Goal: Information Seeking & Learning: Learn about a topic

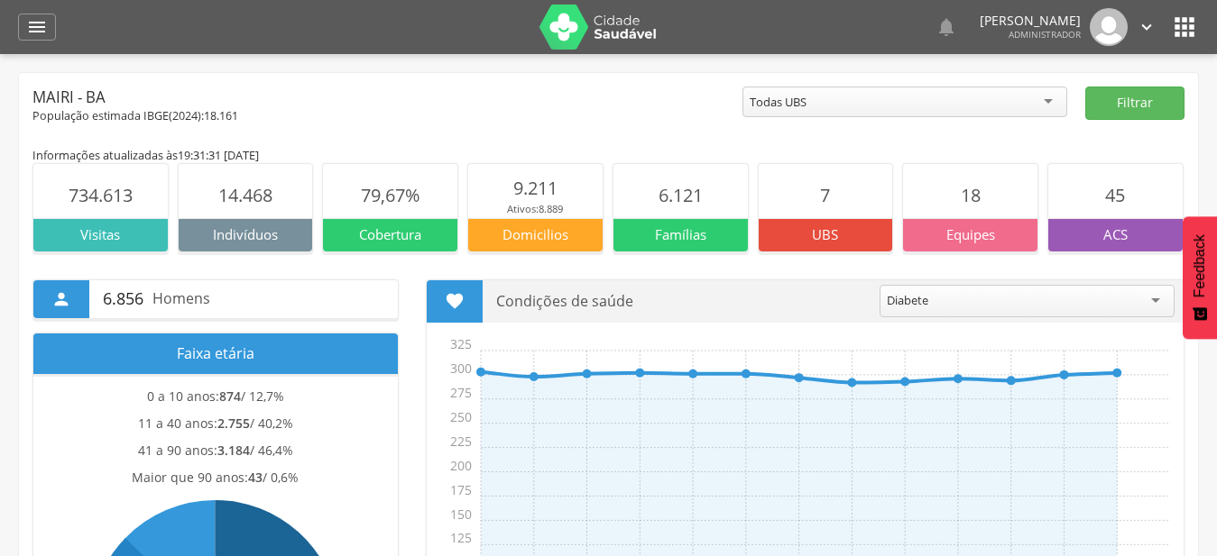
click at [1180, 36] on icon "" at bounding box center [1184, 27] width 29 height 29
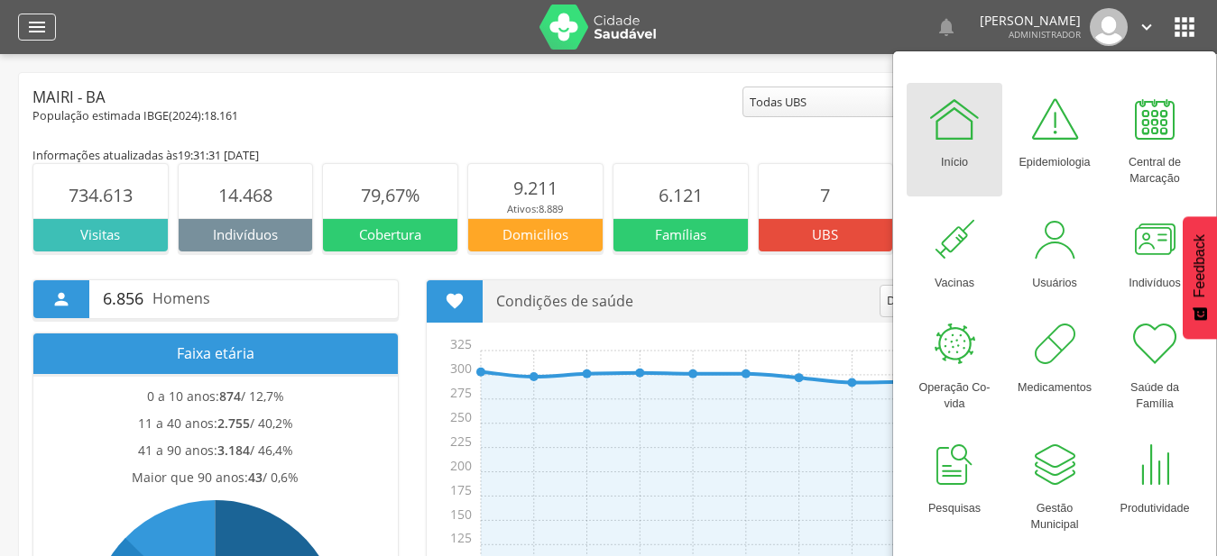
click at [41, 23] on icon "" at bounding box center [37, 27] width 22 height 22
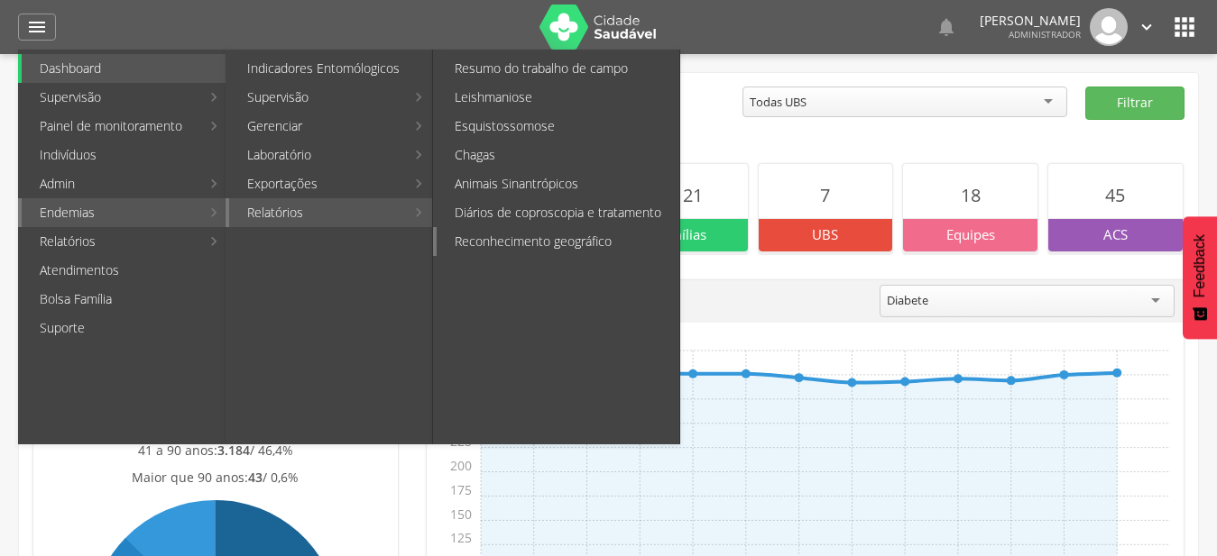
click at [553, 235] on link "Reconhecimento geográfico" at bounding box center [557, 241] width 243 height 29
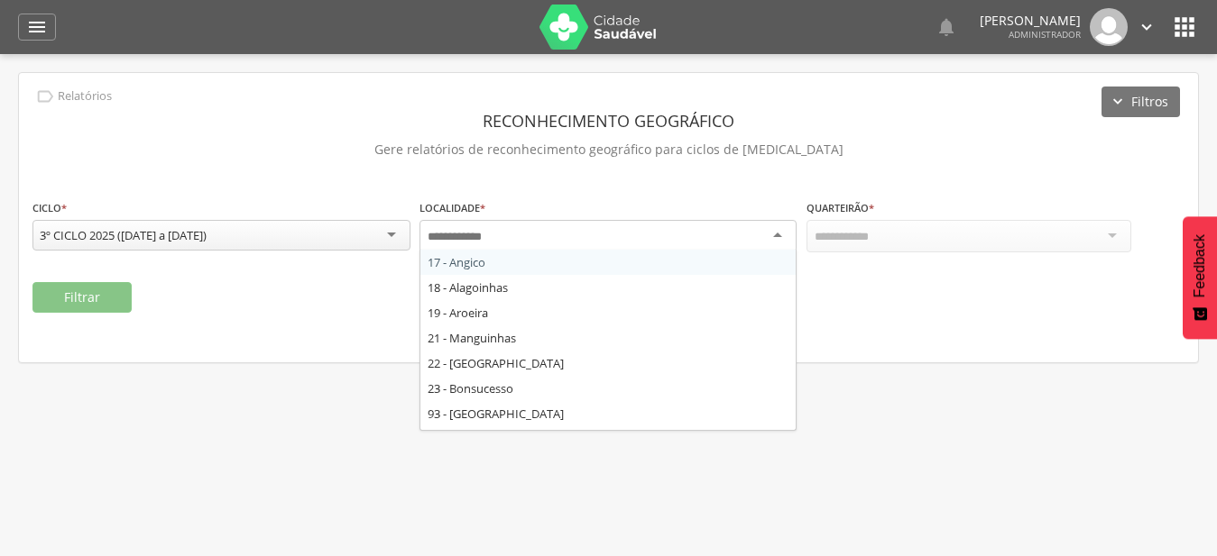
click at [771, 233] on div at bounding box center [608, 236] width 378 height 32
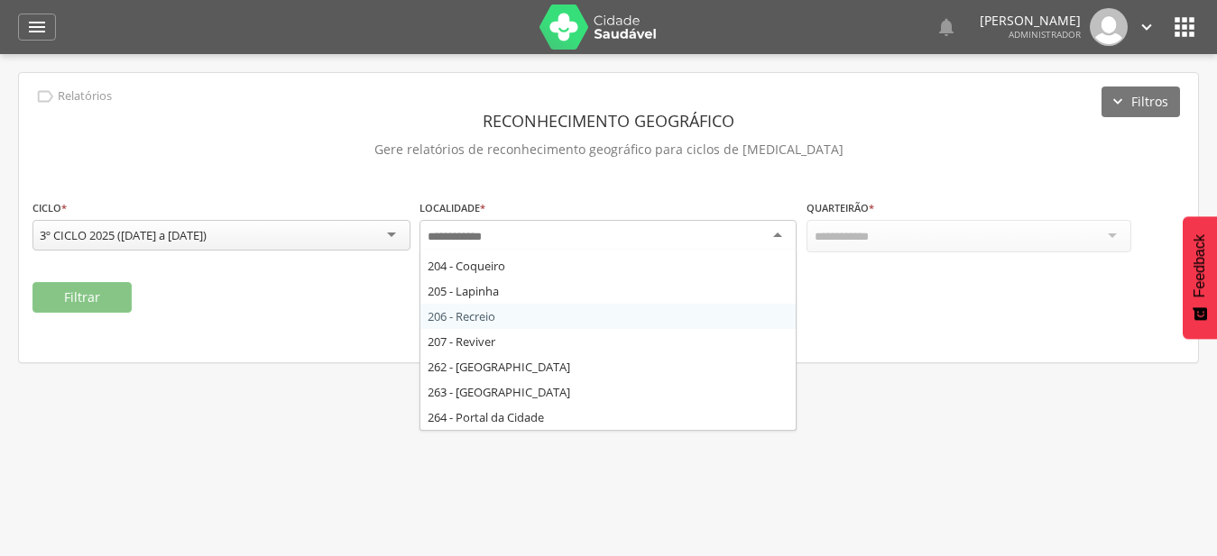
click at [722, 326] on div "**********" at bounding box center [608, 217] width 1179 height 289
click at [695, 243] on div "206 - Recreio" at bounding box center [608, 236] width 378 height 32
click at [682, 339] on div "**********" at bounding box center [608, 217] width 1179 height 289
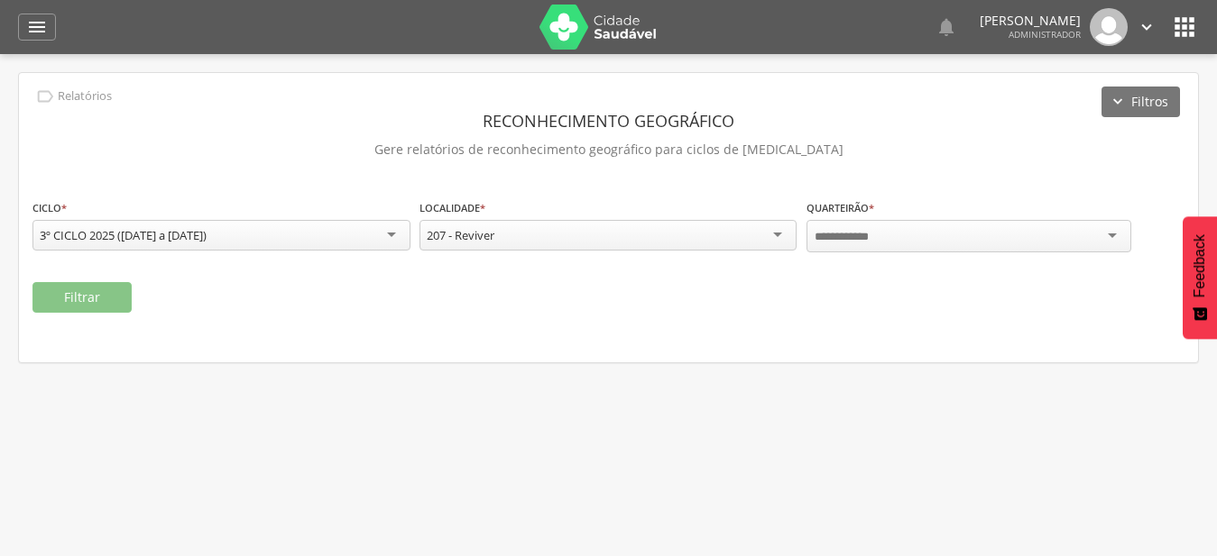
click at [952, 235] on div at bounding box center [968, 236] width 325 height 32
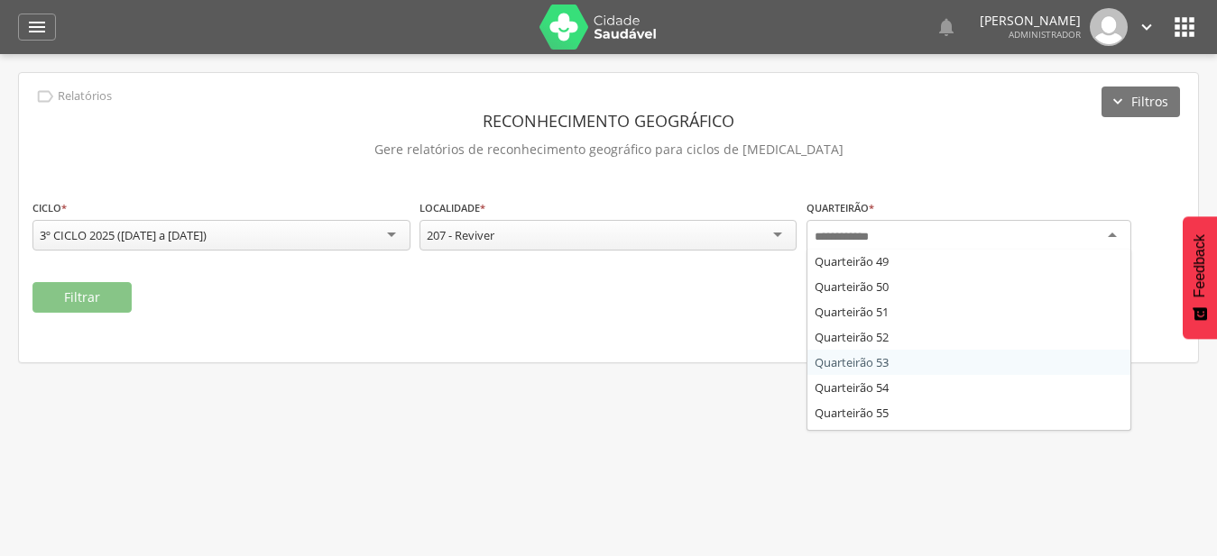
scroll to position [1169, 0]
click at [927, 286] on fieldset "**********" at bounding box center [608, 255] width 1152 height 115
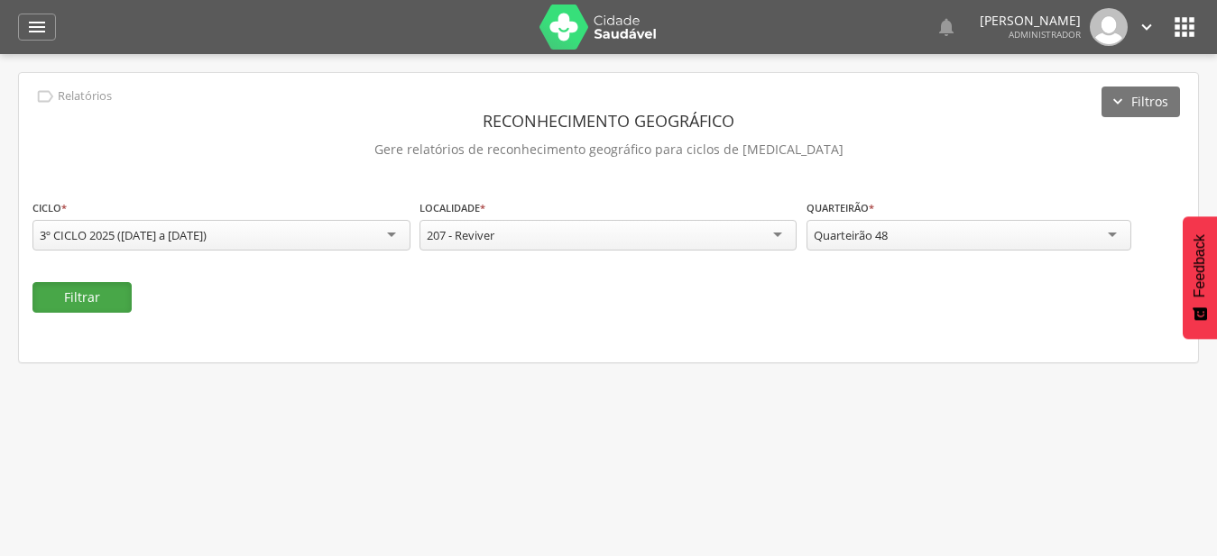
click at [77, 289] on button "Filtrar" at bounding box center [81, 297] width 99 height 31
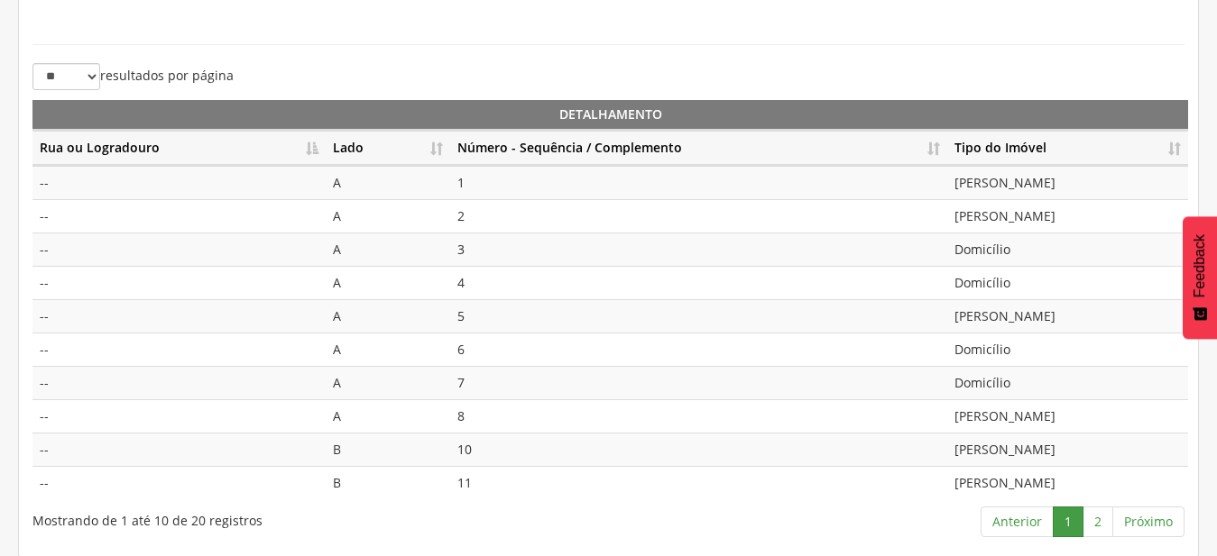
scroll to position [553, 0]
click at [1106, 519] on link "2" at bounding box center [1097, 521] width 31 height 31
click at [438, 143] on th "Lado" at bounding box center [388, 147] width 124 height 35
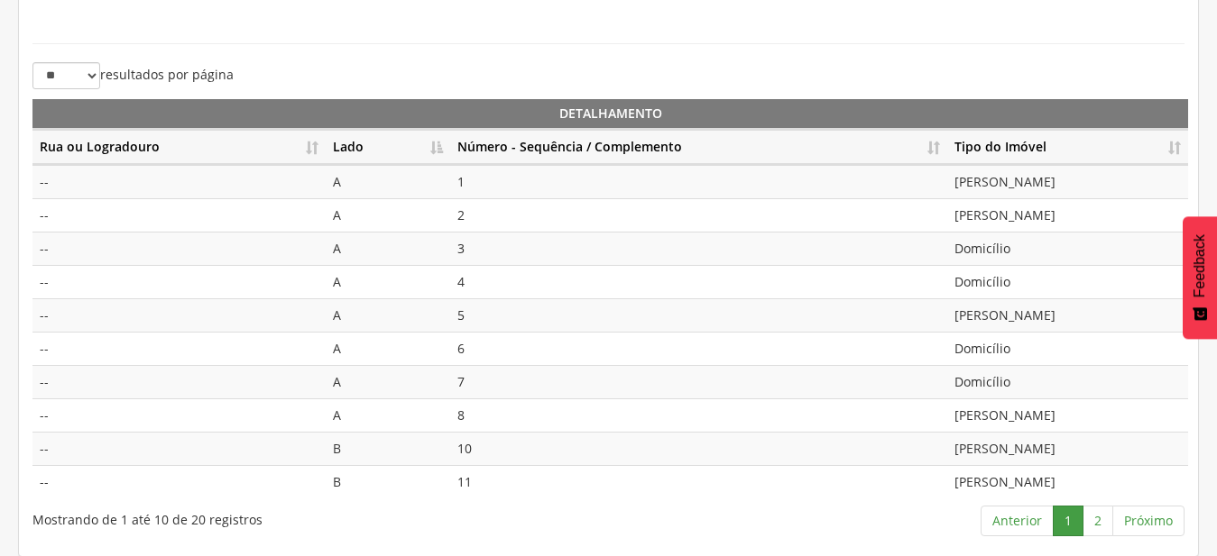
click at [932, 147] on th "Número - Sequência / Complemento" at bounding box center [698, 147] width 497 height 35
click at [1102, 520] on link "2" at bounding box center [1097, 521] width 31 height 31
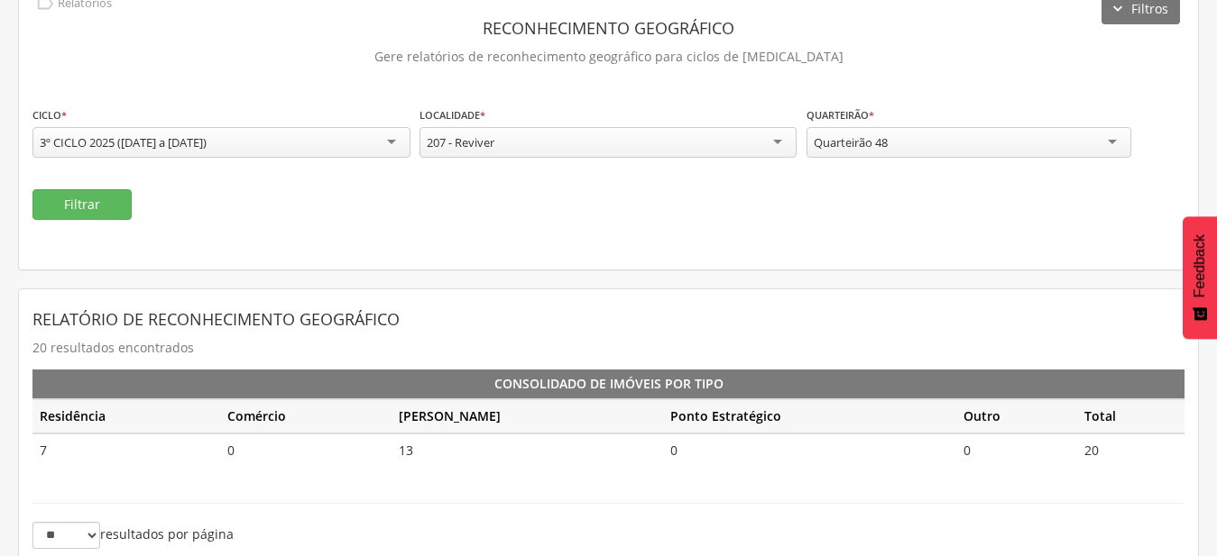
scroll to position [0, 0]
